Goal: Transaction & Acquisition: Book appointment/travel/reservation

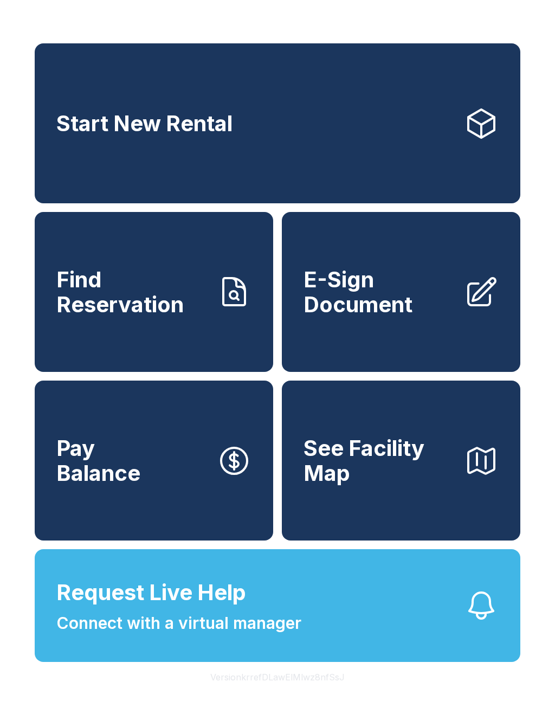
click at [211, 125] on span "Start New Rental" at bounding box center [144, 123] width 176 height 25
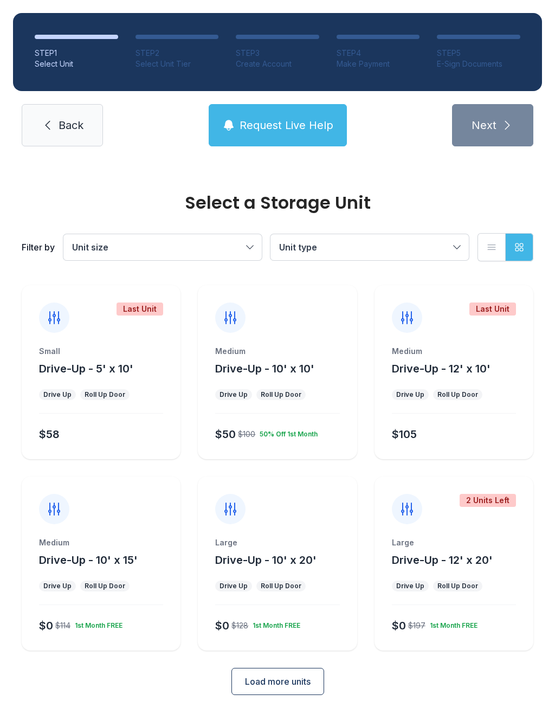
click at [311, 352] on div "Medium" at bounding box center [277, 351] width 124 height 11
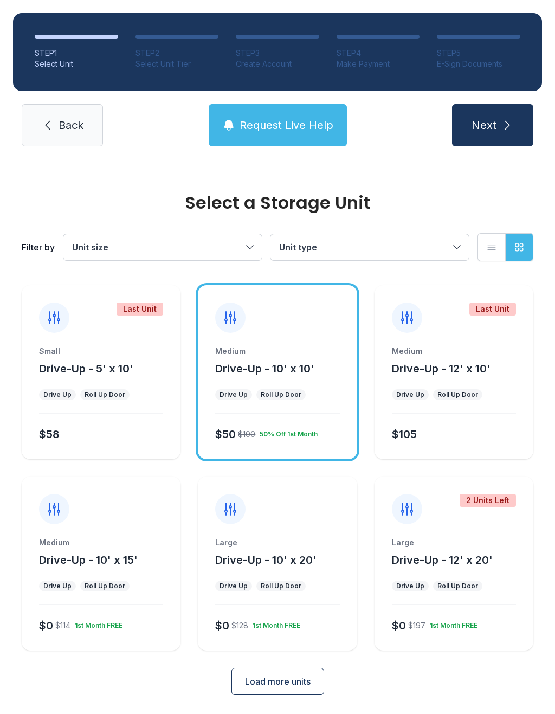
click at [488, 133] on button "Next" at bounding box center [492, 125] width 81 height 42
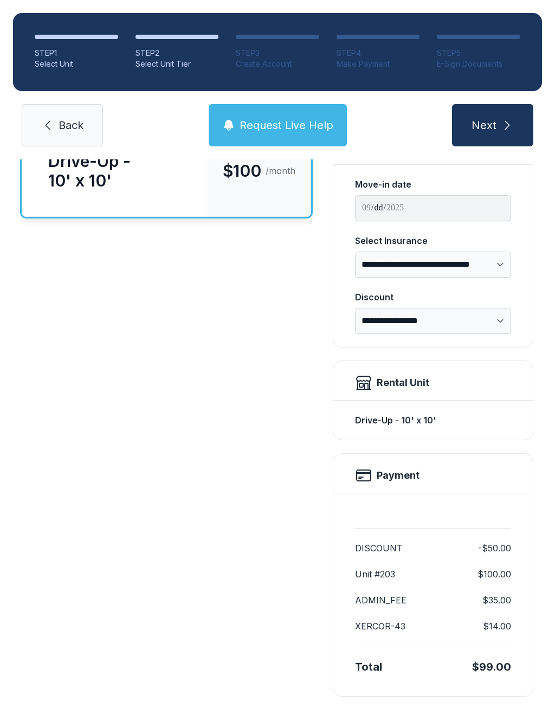
scroll to position [108, 0]
click at [499, 119] on button "Next" at bounding box center [492, 125] width 81 height 42
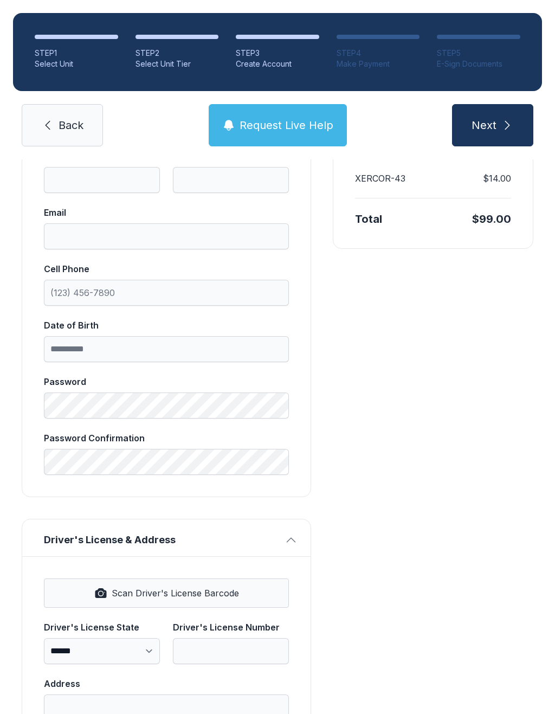
scroll to position [234, 0]
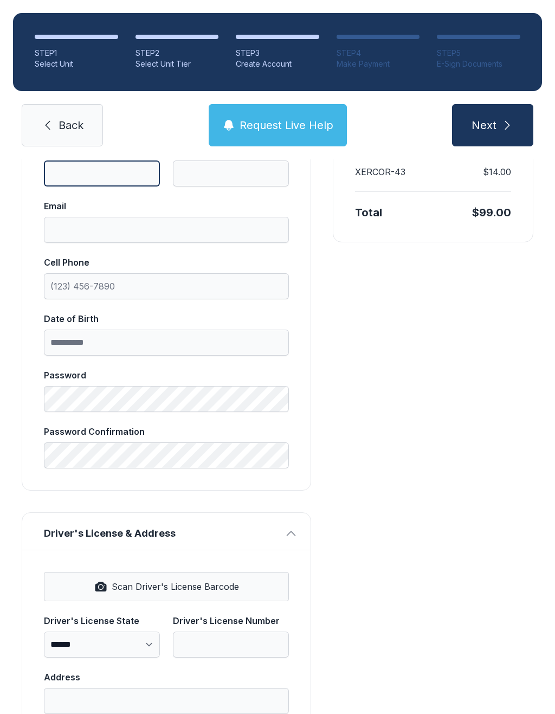
click at [134, 167] on input "First name" at bounding box center [102, 173] width 116 height 26
click at [478, 122] on span "Next" at bounding box center [484, 125] width 25 height 15
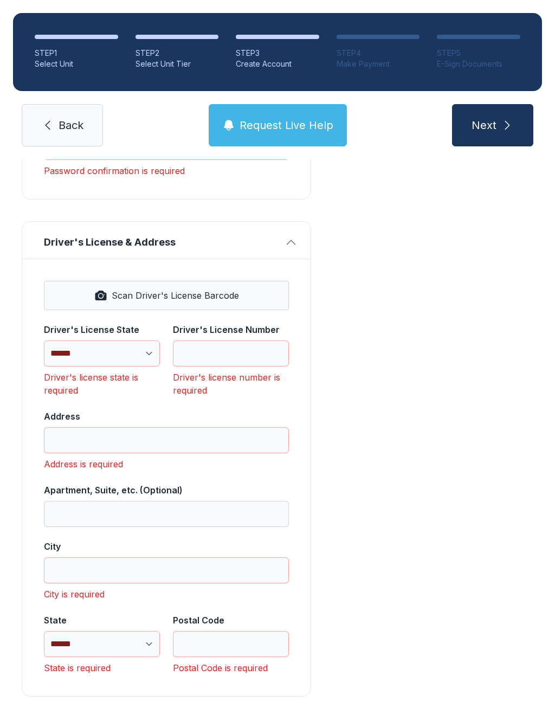
scroll to position [629, 0]
click at [409, 397] on div "Payment DISCOUNT -$50.00 Unit #203 $100.00 ADMIN_FEE $35.00 XERCOR-43 $14.00 To…" at bounding box center [433, 150] width 201 height 1093
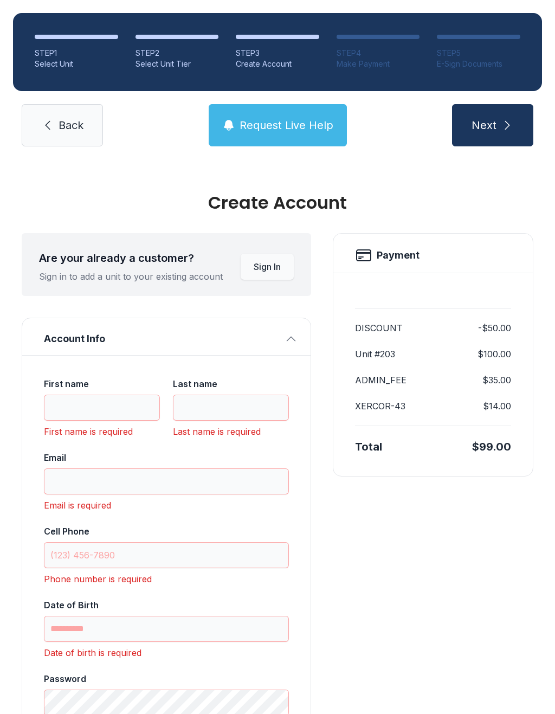
scroll to position [0, 0]
click at [119, 406] on input "First name" at bounding box center [102, 408] width 116 height 26
type input "****"
